Goal: Find specific page/section: Find specific page/section

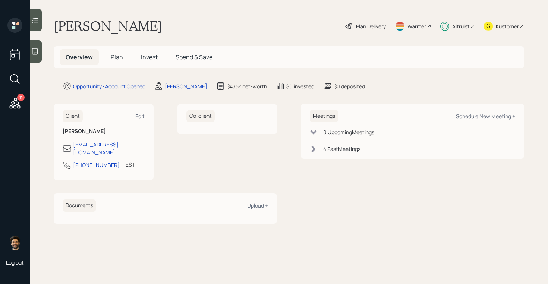
click at [507, 25] on div "Kustomer" at bounding box center [507, 26] width 23 height 8
